Goal: Task Accomplishment & Management: Manage account settings

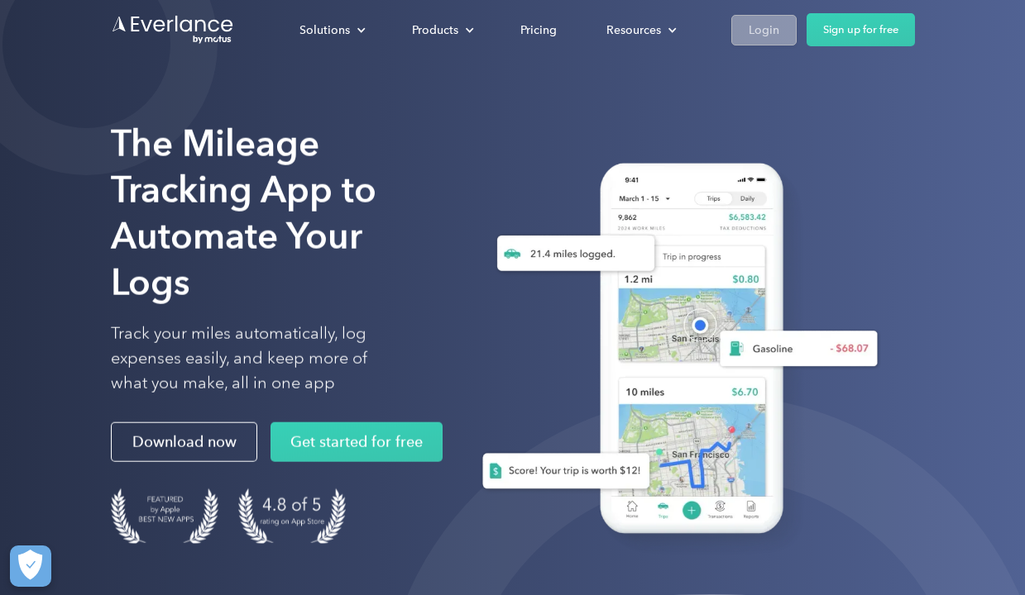
click at [750, 30] on div "Login" at bounding box center [763, 30] width 31 height 21
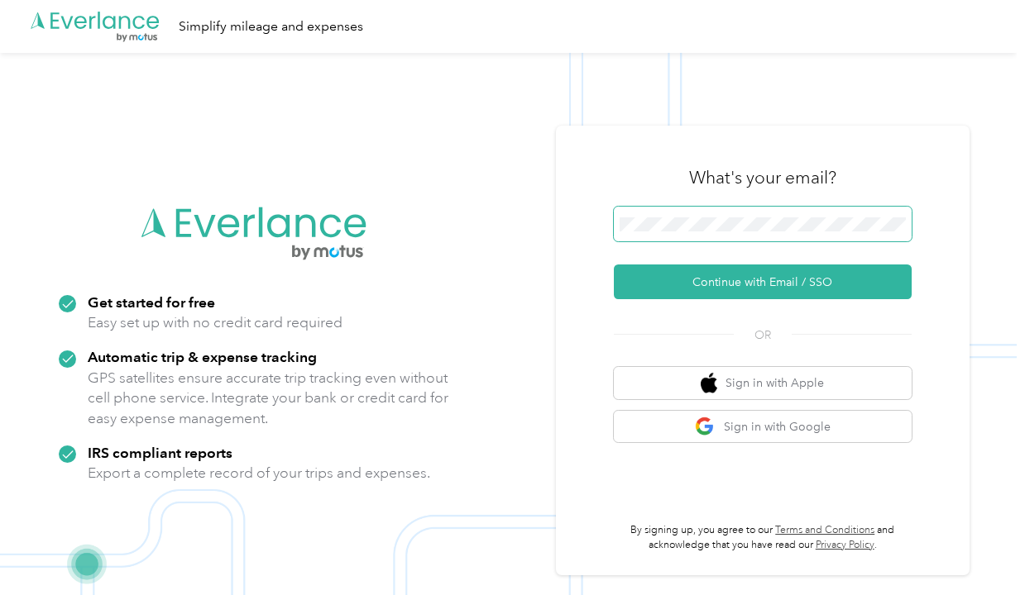
click at [823, 234] on span at bounding box center [763, 224] width 298 height 35
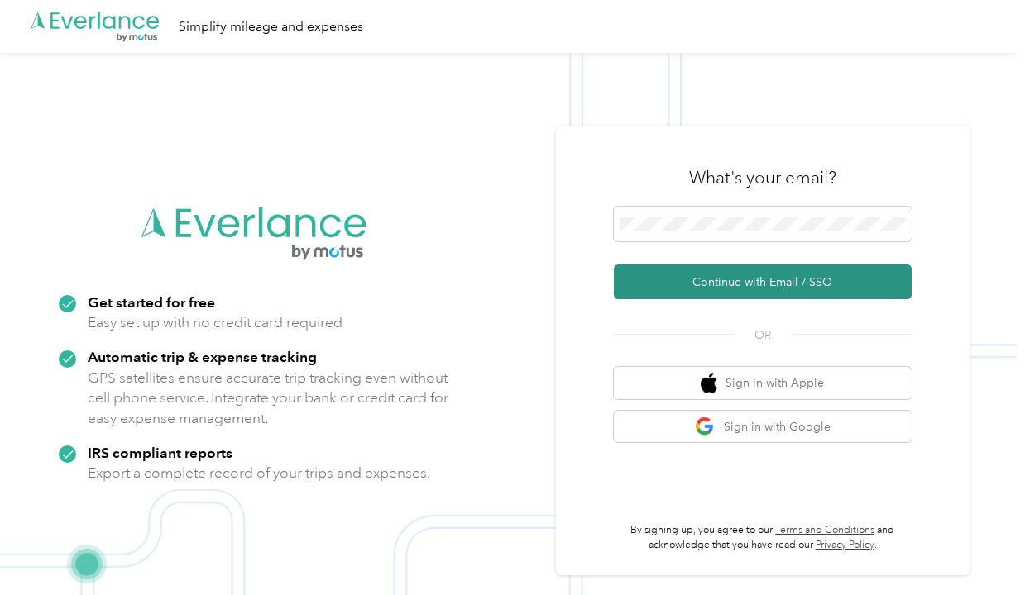
click at [810, 276] on button "Continue with Email / SSO" at bounding box center [763, 282] width 298 height 35
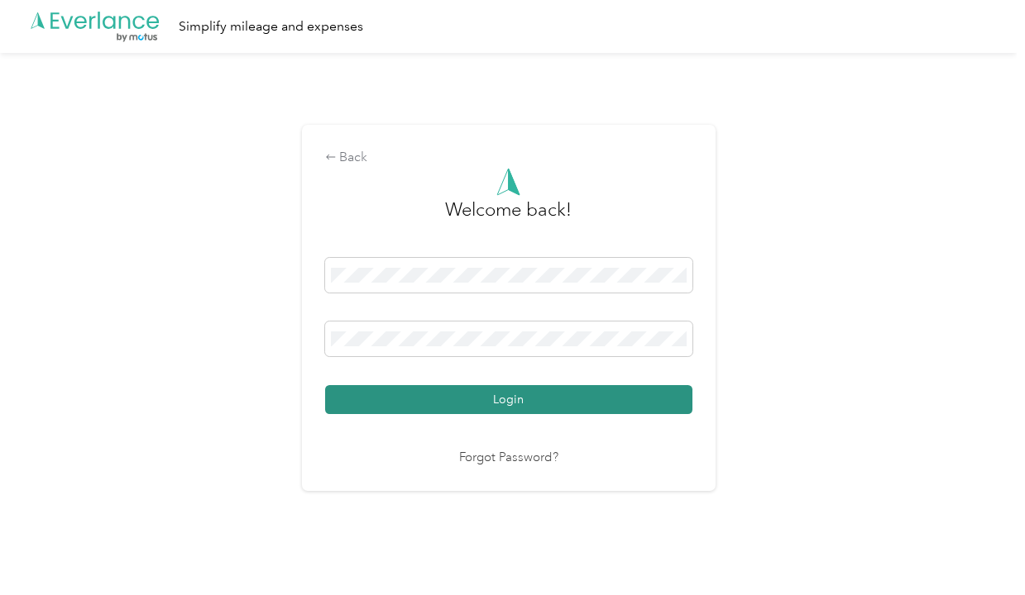
click at [581, 409] on button "Login" at bounding box center [508, 399] width 367 height 29
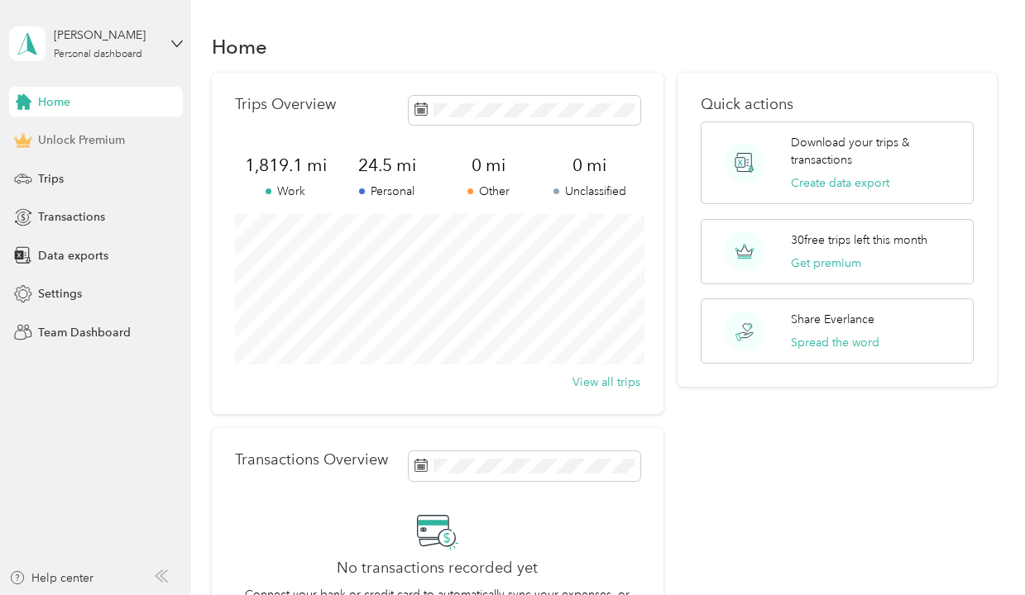
click at [63, 152] on div "Unlock Premium" at bounding box center [96, 141] width 174 height 30
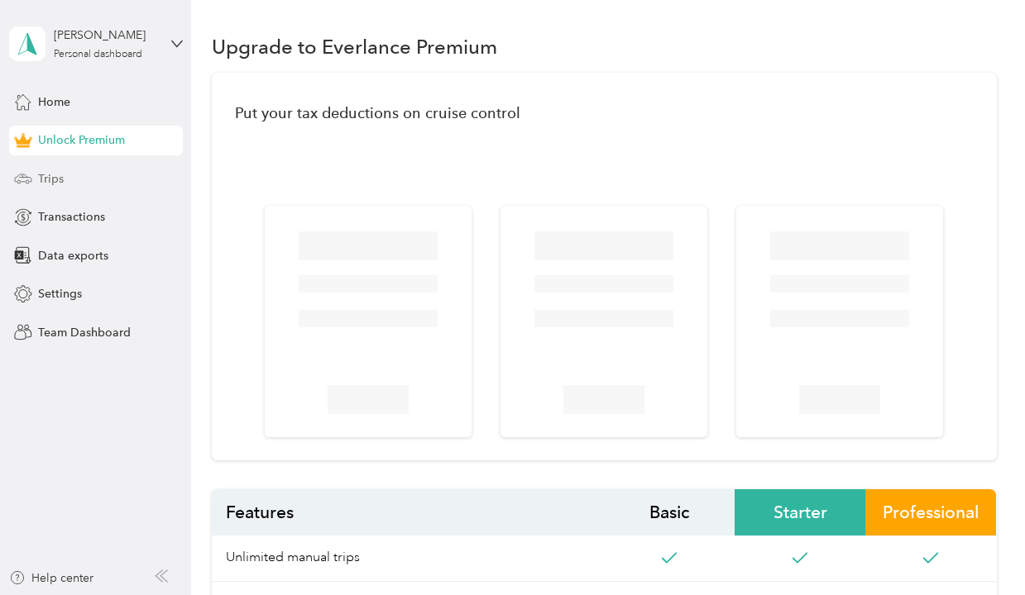
click at [69, 187] on div "Trips" at bounding box center [96, 179] width 174 height 30
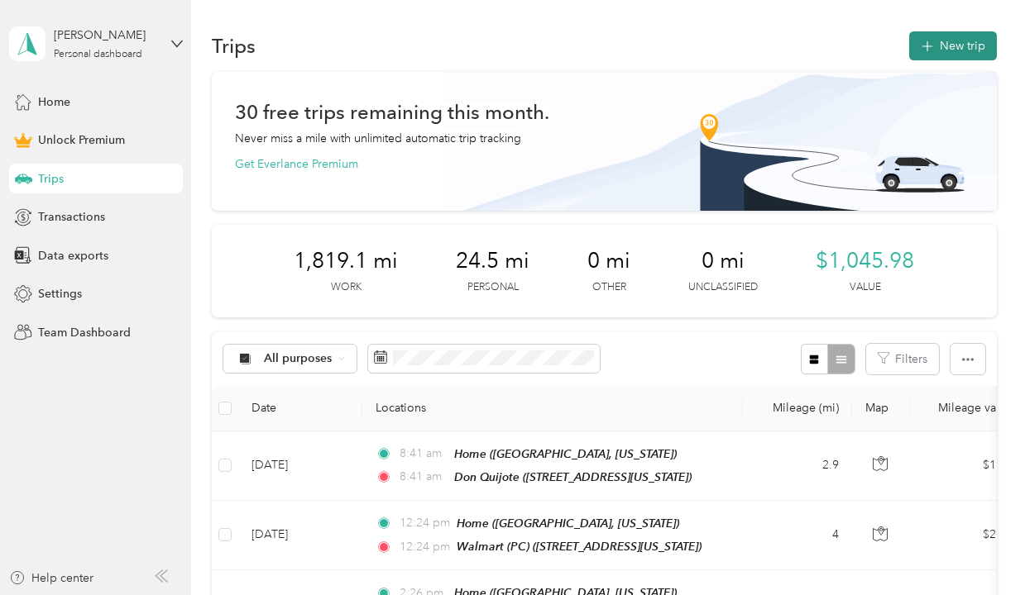
scroll to position [4, 0]
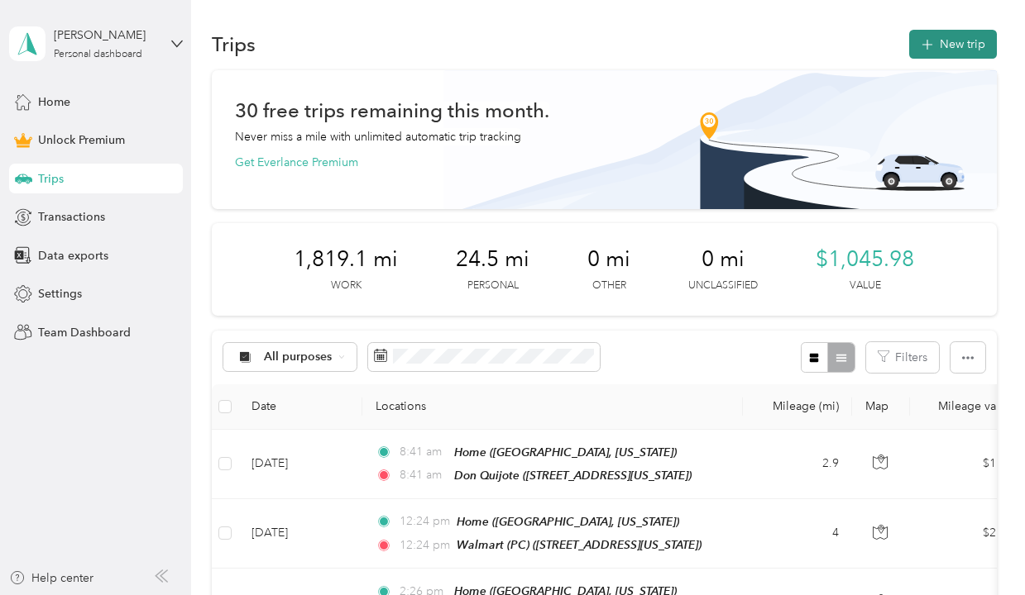
click at [970, 53] on button "New trip" at bounding box center [953, 44] width 88 height 29
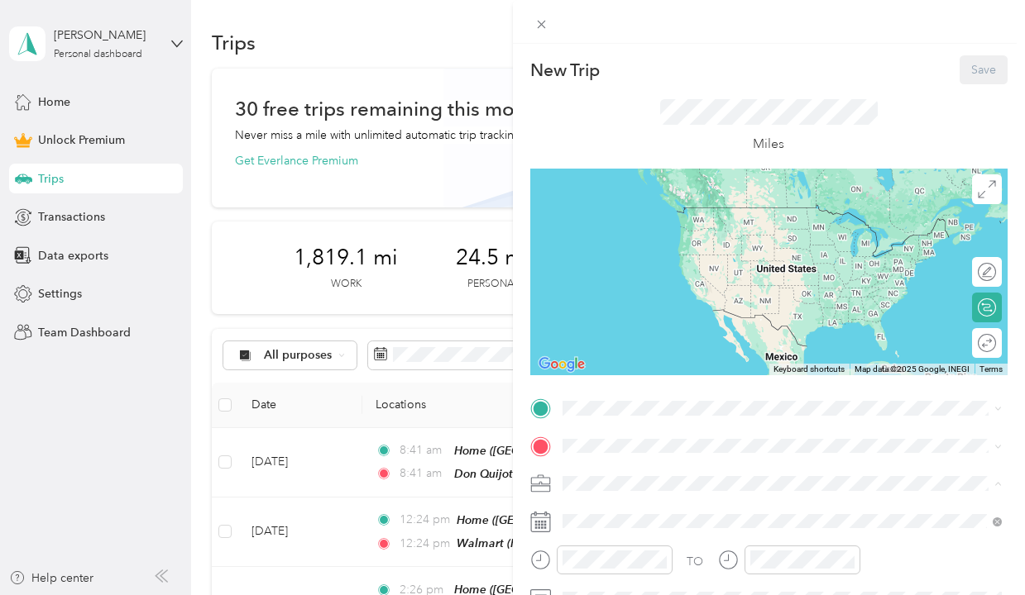
click at [643, 315] on div "Kreative Kidz Kare" at bounding box center [782, 309] width 428 height 17
click at [710, 276] on div "Home Hoolehua Street, 96782, Pearl City, Hawaii, United States" at bounding box center [749, 275] width 312 height 35
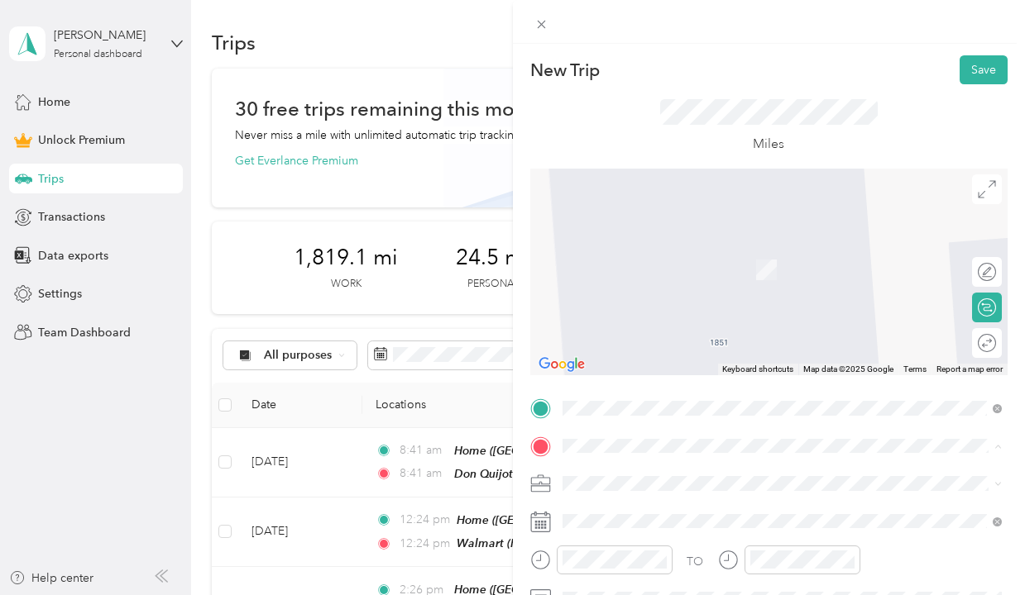
click at [643, 305] on div "Don Quijote 850 Kamehameha Hwy, 96782, Pearl City, Hawaii, United States" at bounding box center [675, 312] width 165 height 35
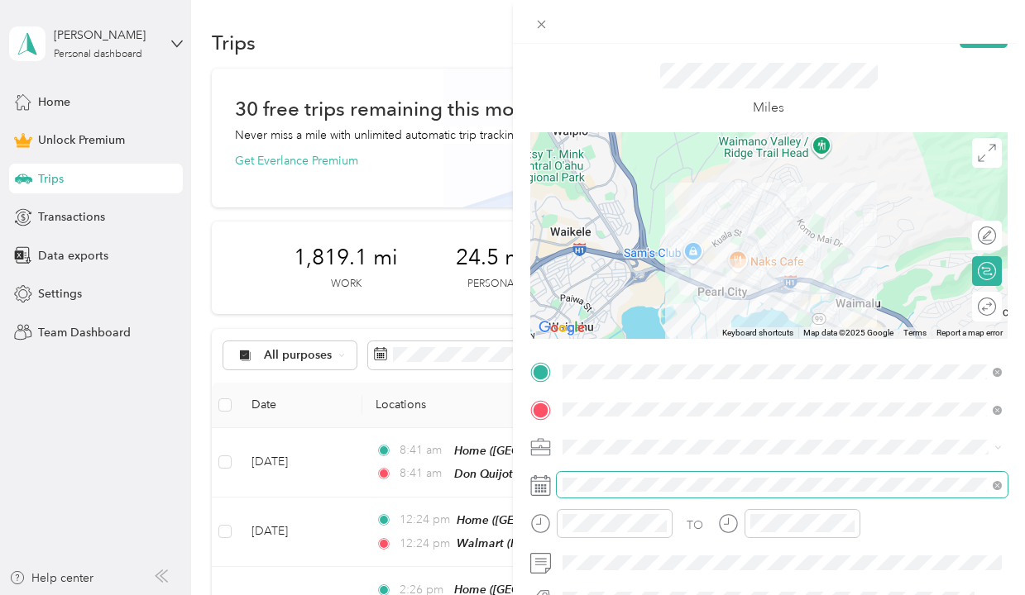
scroll to position [60, 0]
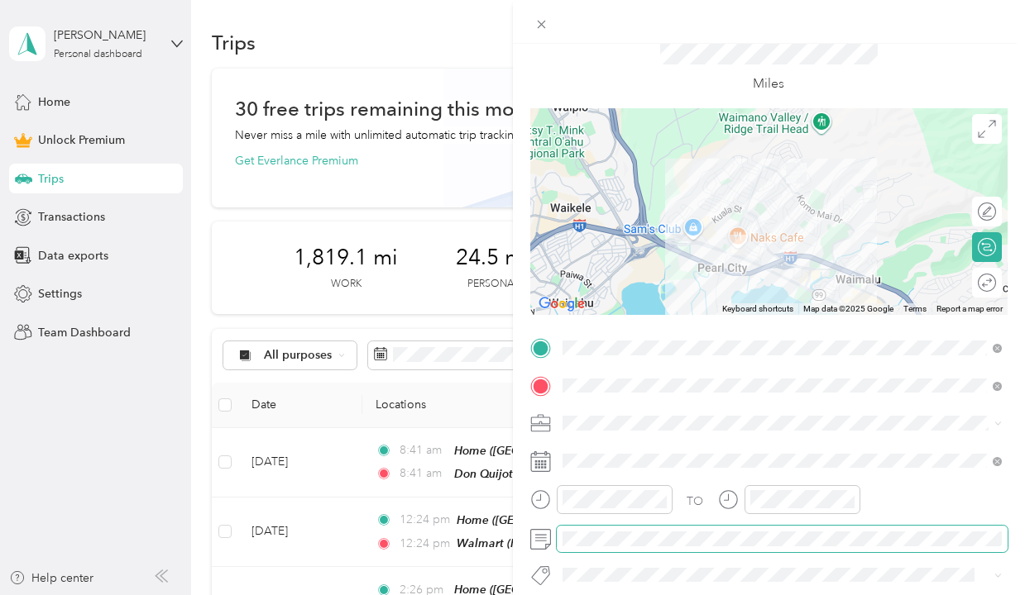
click at [581, 545] on span at bounding box center [783, 539] width 452 height 26
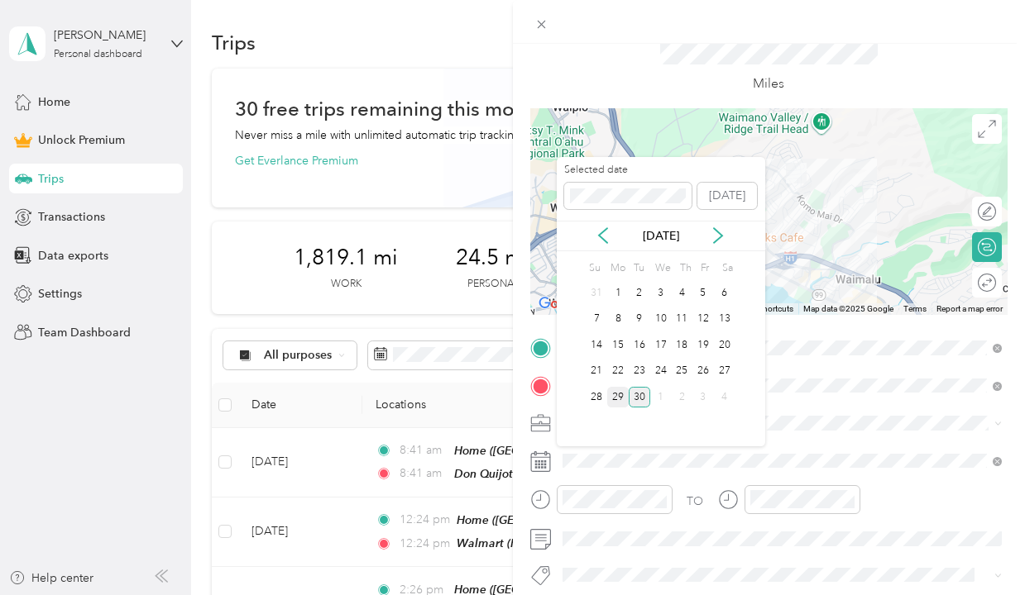
click at [619, 399] on div "29" at bounding box center [618, 397] width 22 height 21
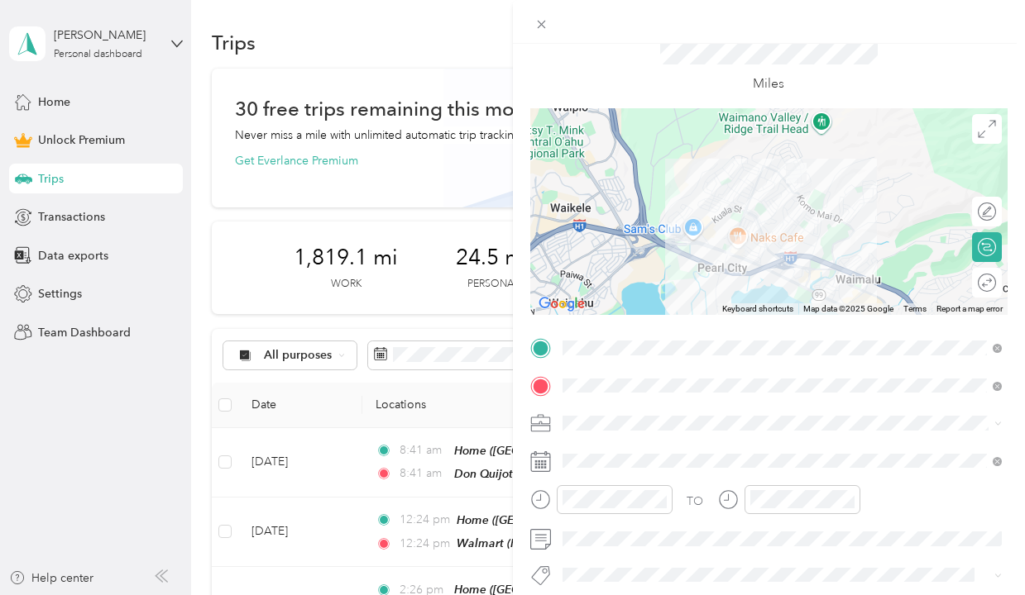
scroll to position [0, 0]
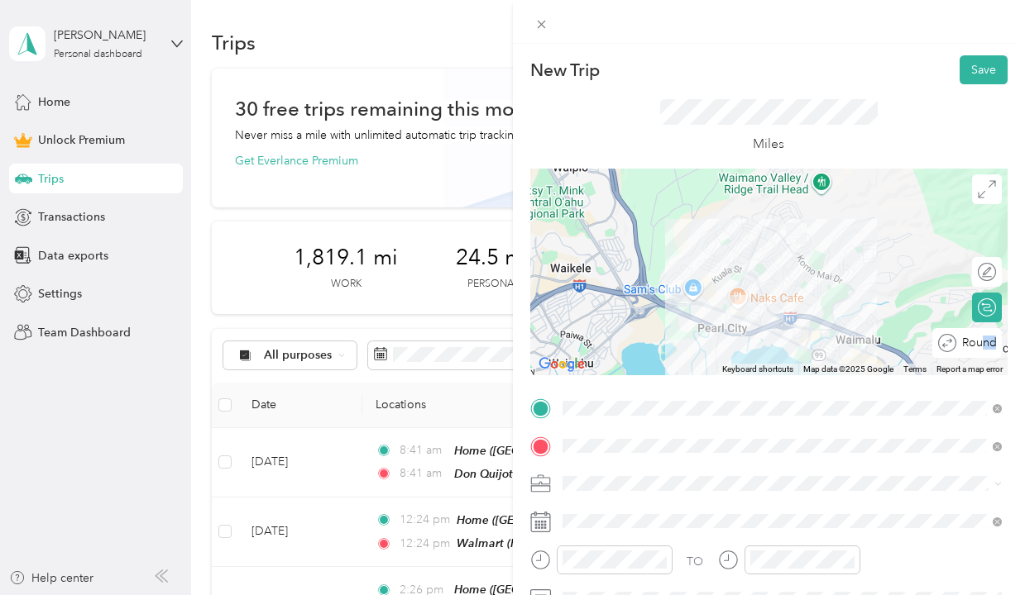
click at [987, 344] on div "Round trip" at bounding box center [976, 342] width 40 height 17
click at [988, 344] on div at bounding box center [978, 342] width 35 height 17
click at [989, 73] on button "Save" at bounding box center [983, 69] width 48 height 29
